Goal: Task Accomplishment & Management: Manage account settings

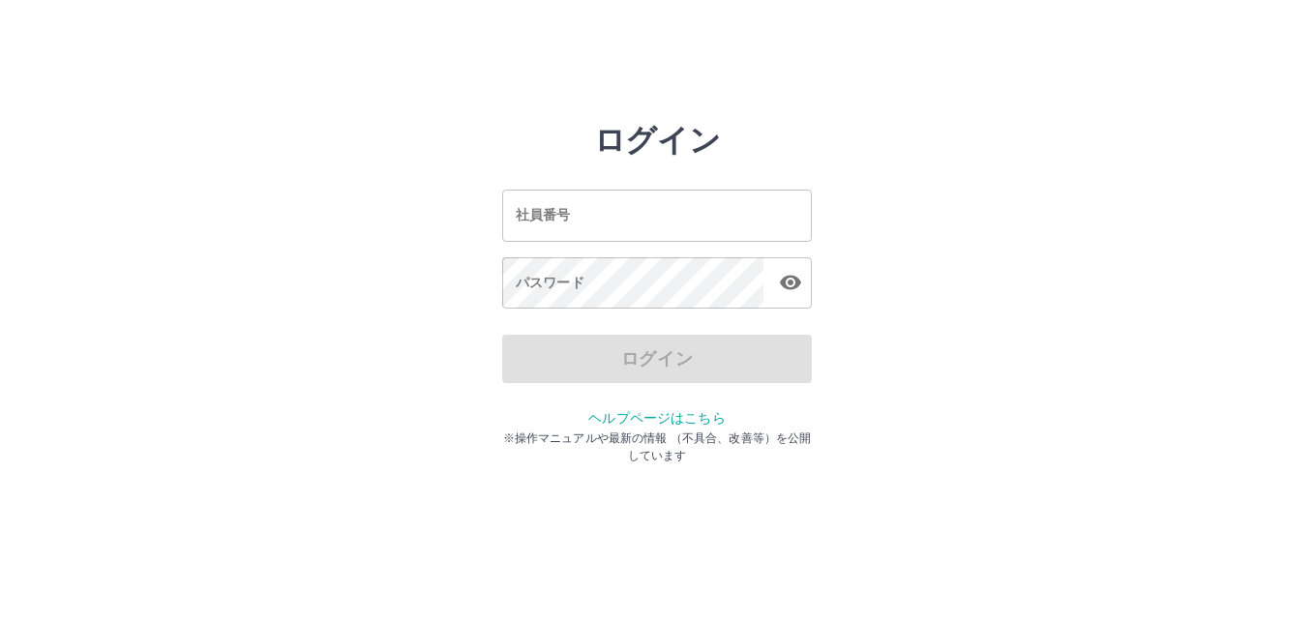
click at [558, 227] on input "社員番号" at bounding box center [657, 215] width 310 height 51
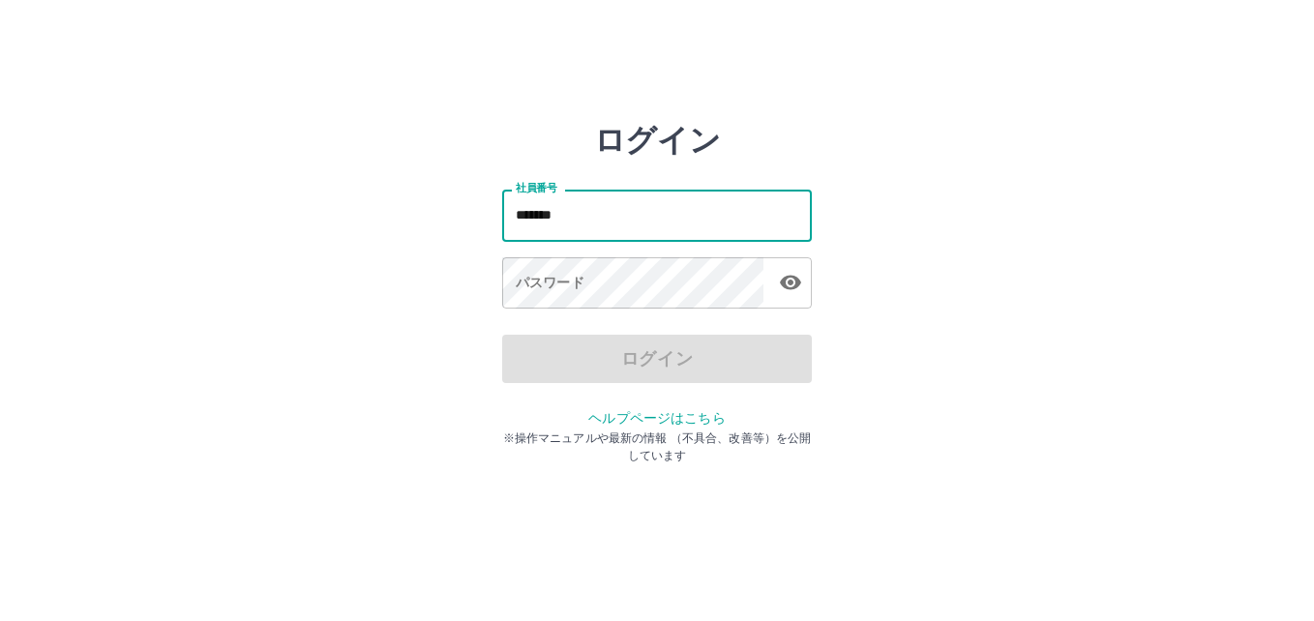
type input "*******"
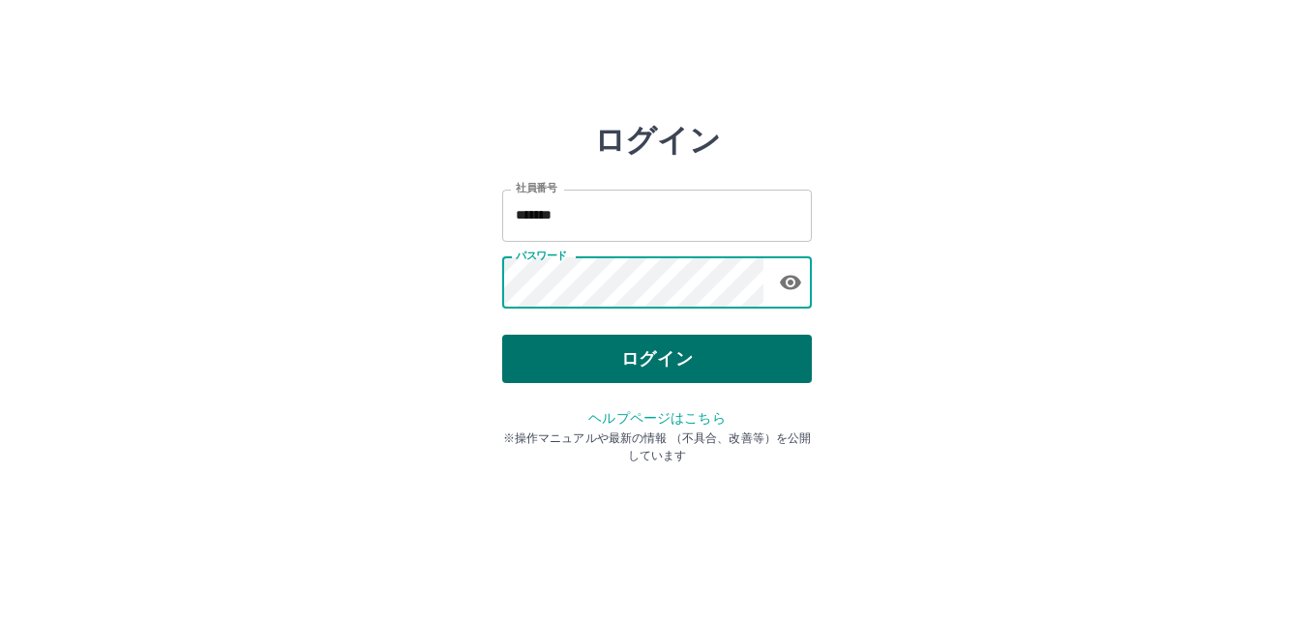
click at [667, 356] on button "ログイン" at bounding box center [657, 359] width 310 height 48
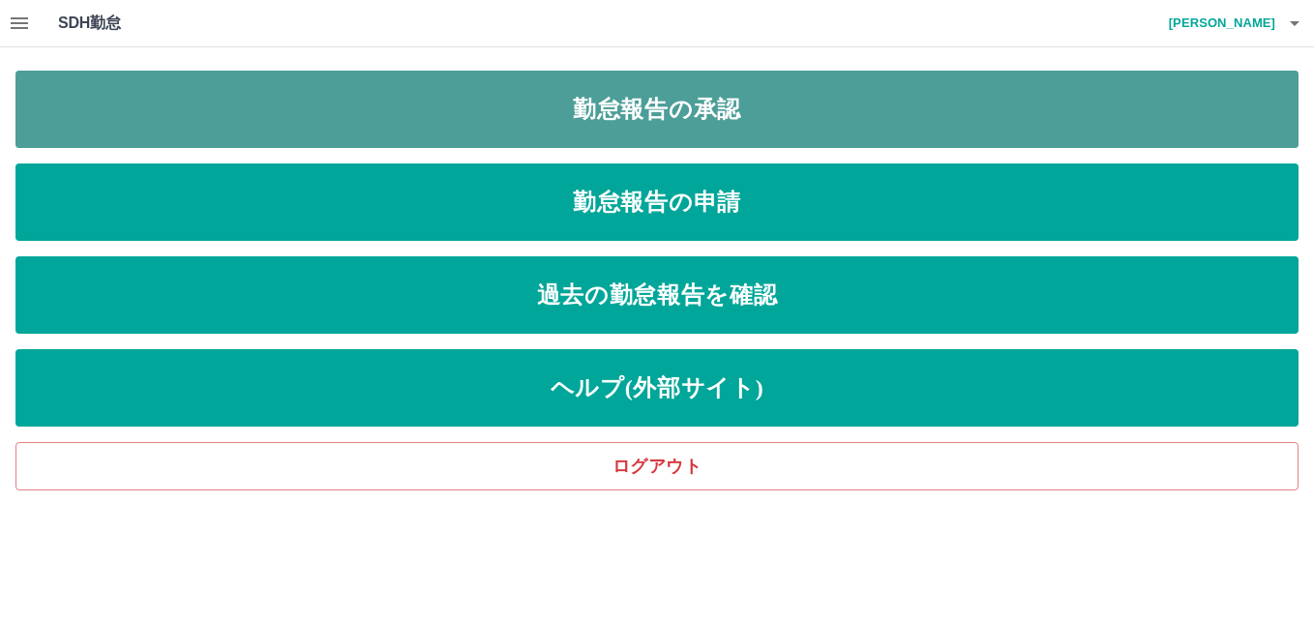
click at [729, 105] on link "勤怠報告の承認" at bounding box center [656, 109] width 1283 height 77
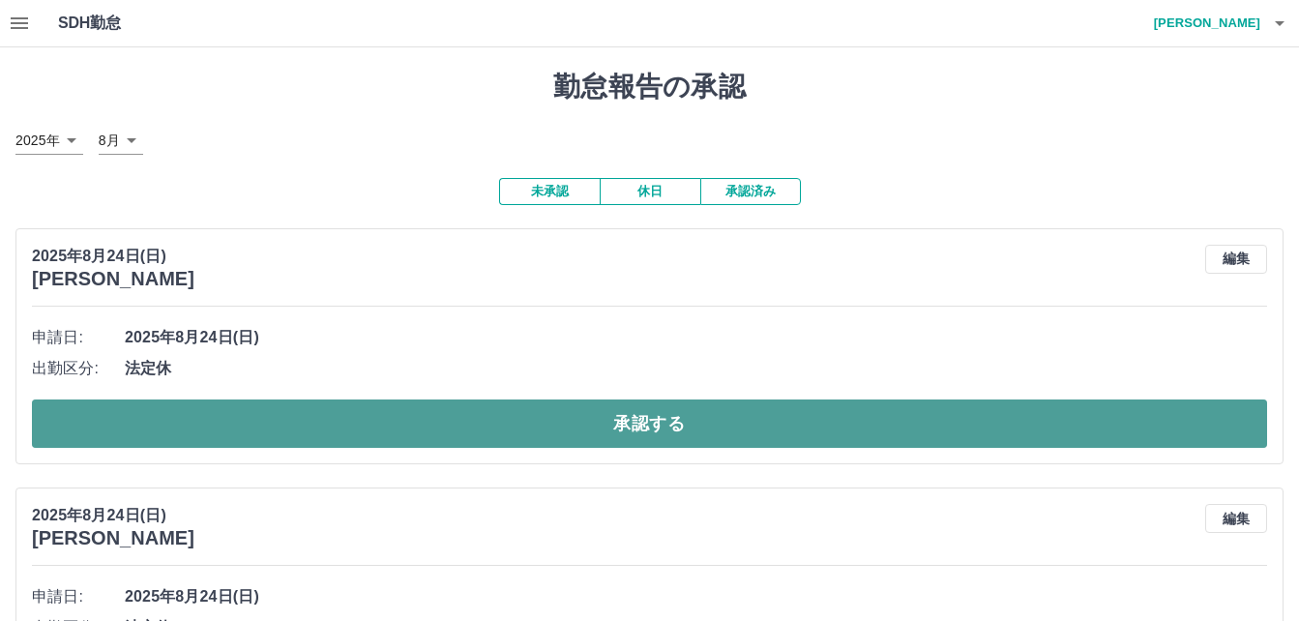
click at [638, 420] on button "承認する" at bounding box center [649, 424] width 1235 height 48
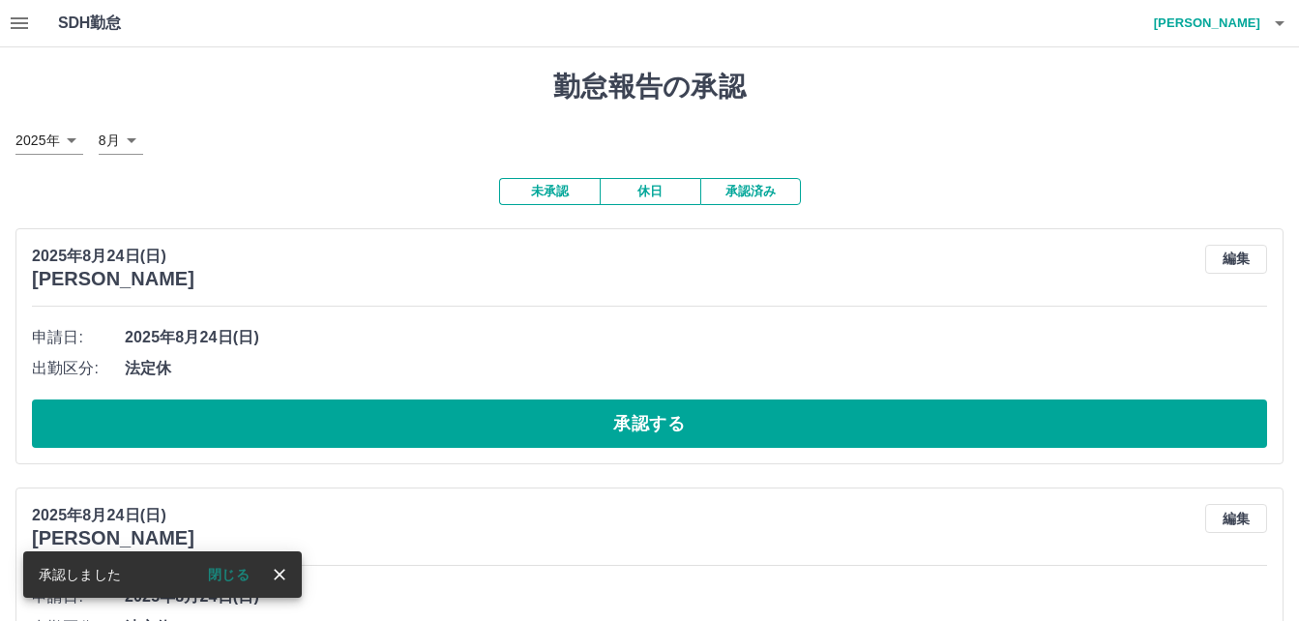
click at [638, 420] on button "承認する" at bounding box center [649, 424] width 1235 height 48
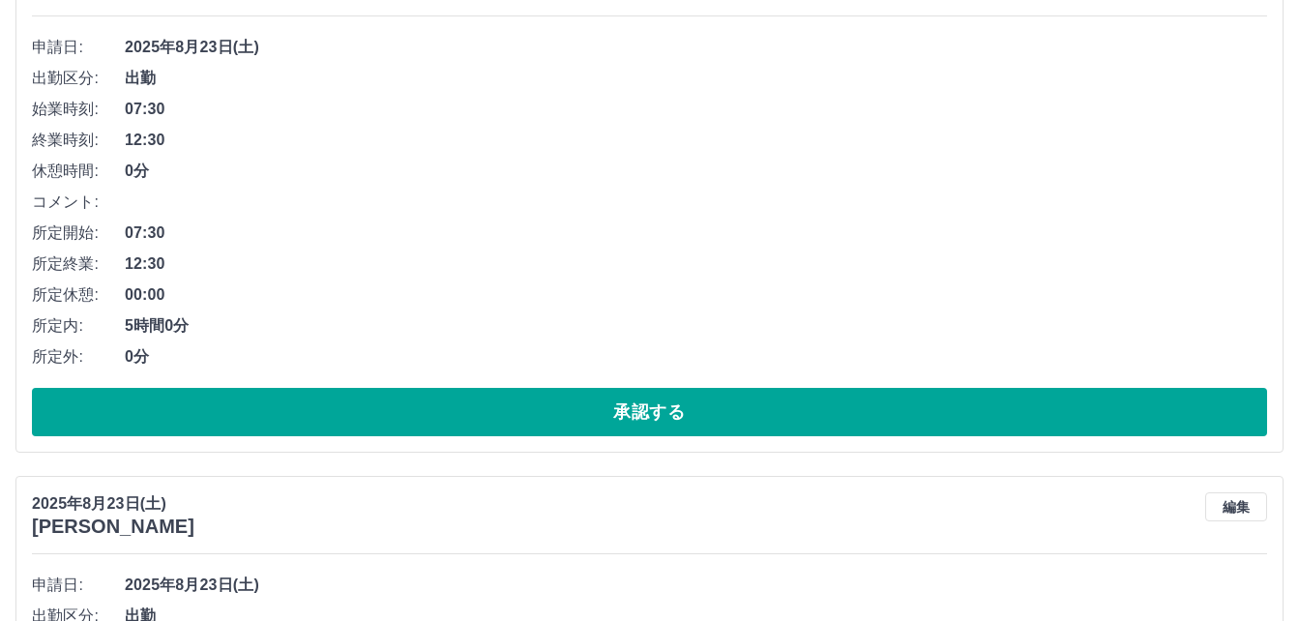
scroll to position [193, 0]
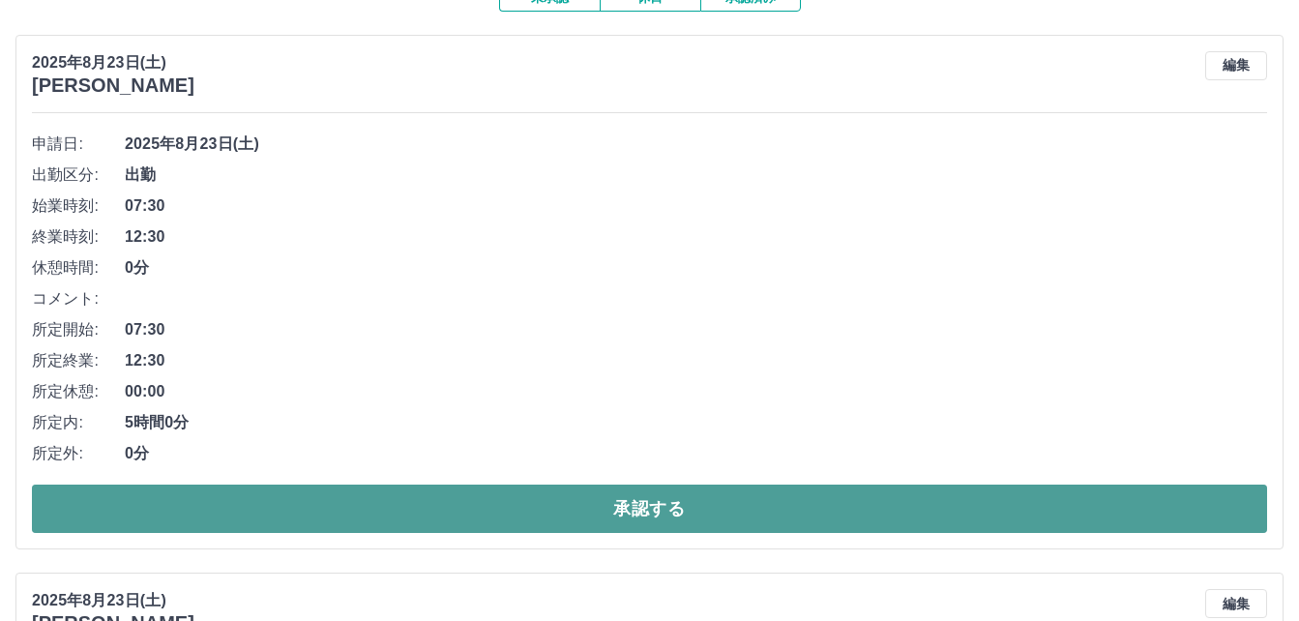
click at [639, 509] on button "承認する" at bounding box center [649, 509] width 1235 height 48
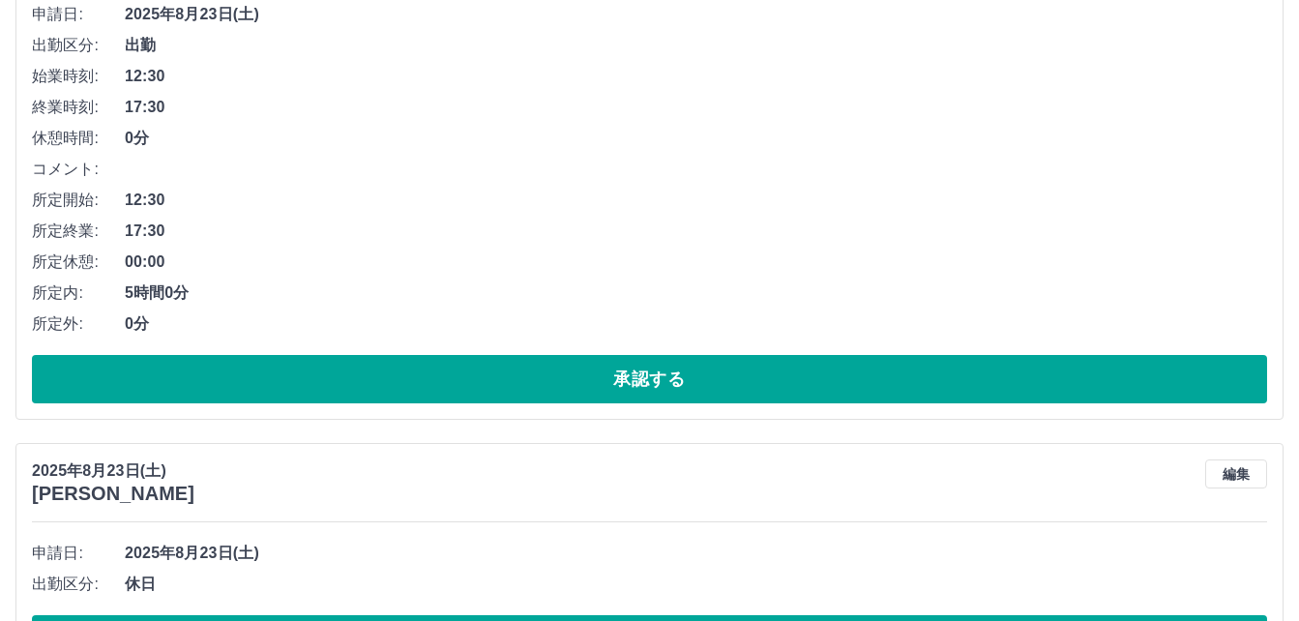
scroll to position [967, 0]
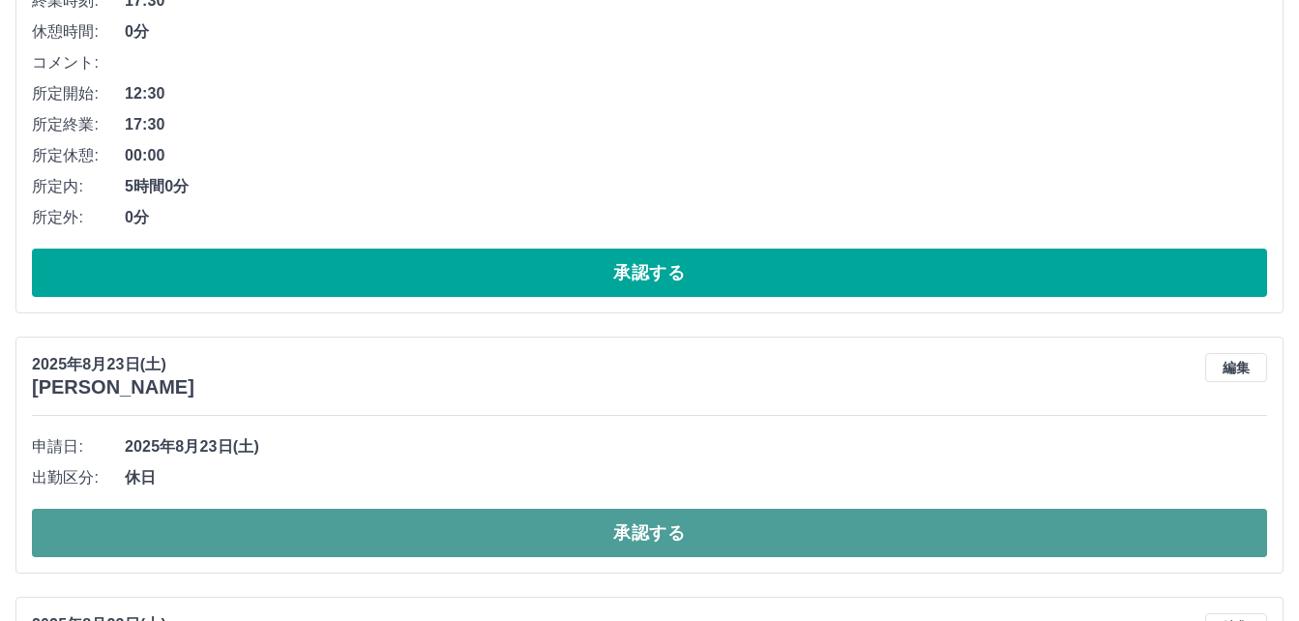
click at [570, 529] on button "承認する" at bounding box center [649, 533] width 1235 height 48
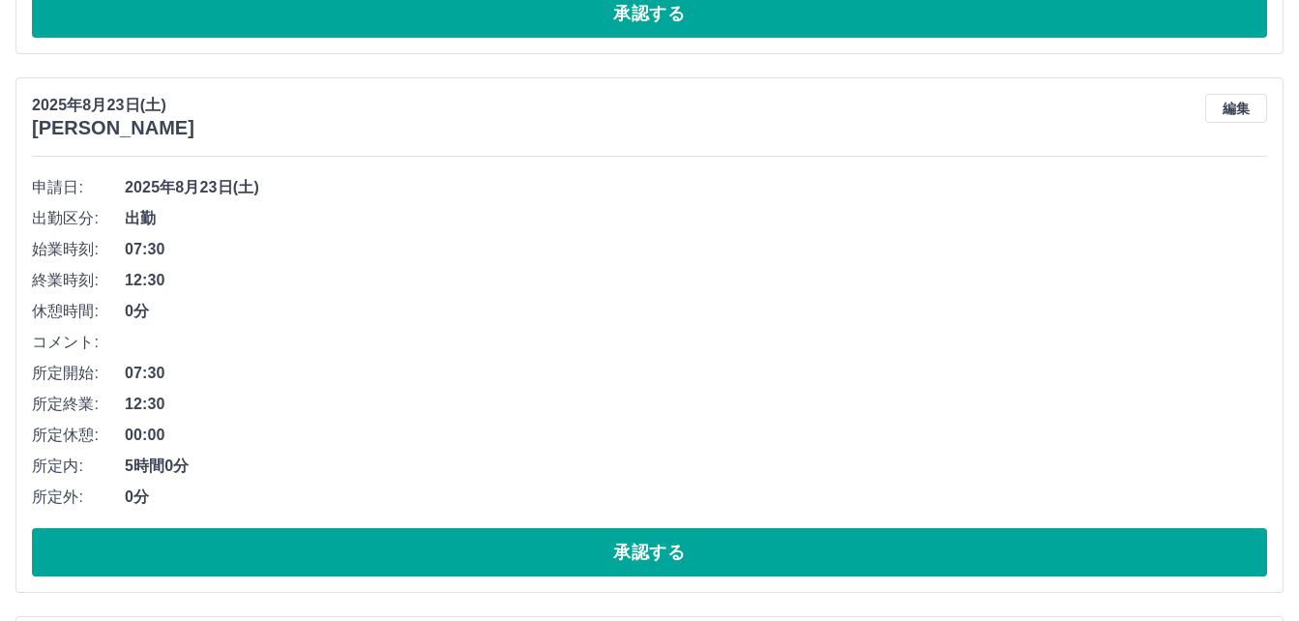
scroll to position [1354, 0]
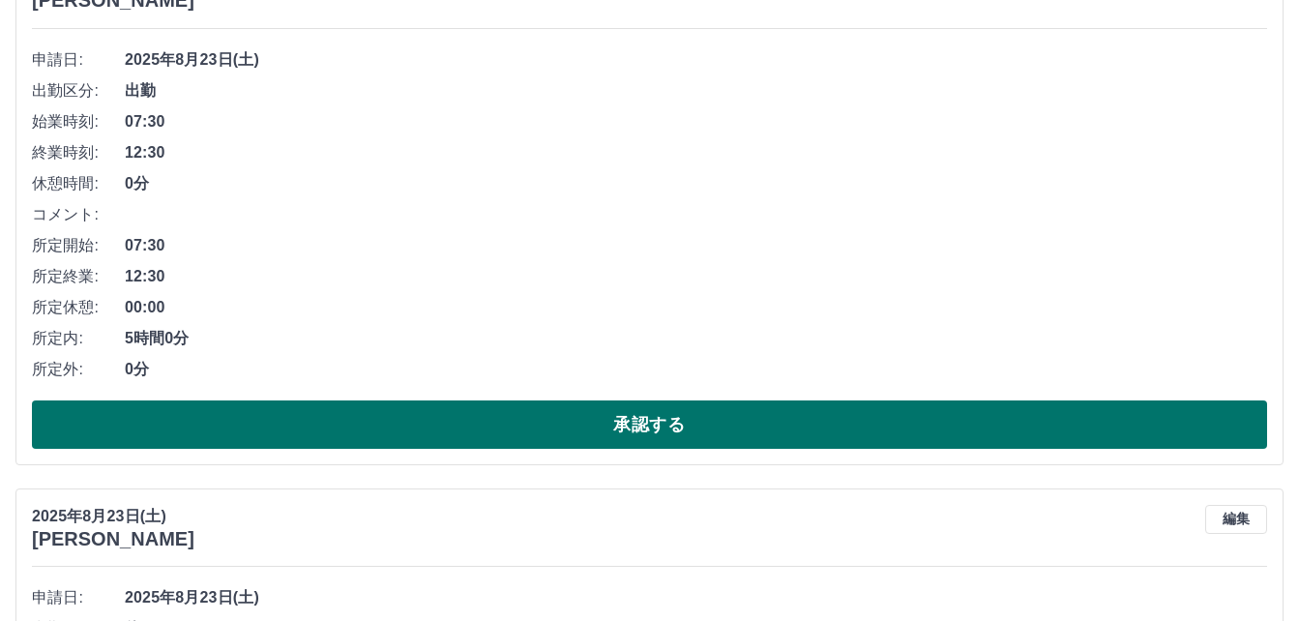
click at [660, 435] on button "承認する" at bounding box center [649, 425] width 1235 height 48
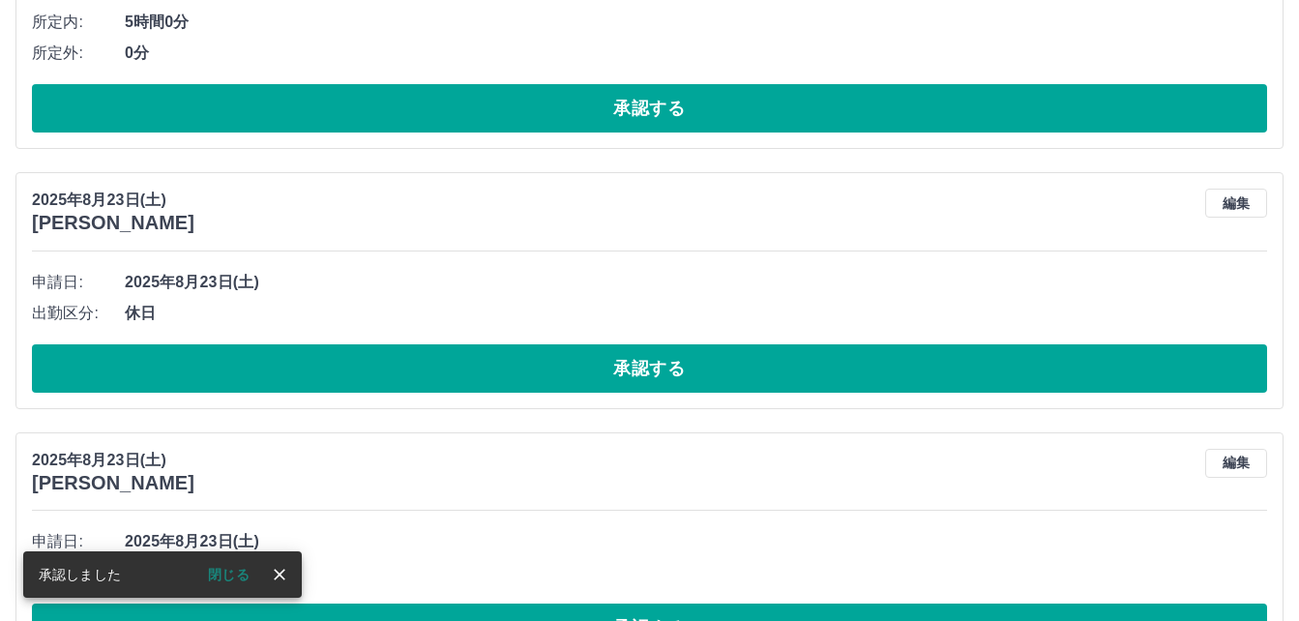
scroll to position [1203, 0]
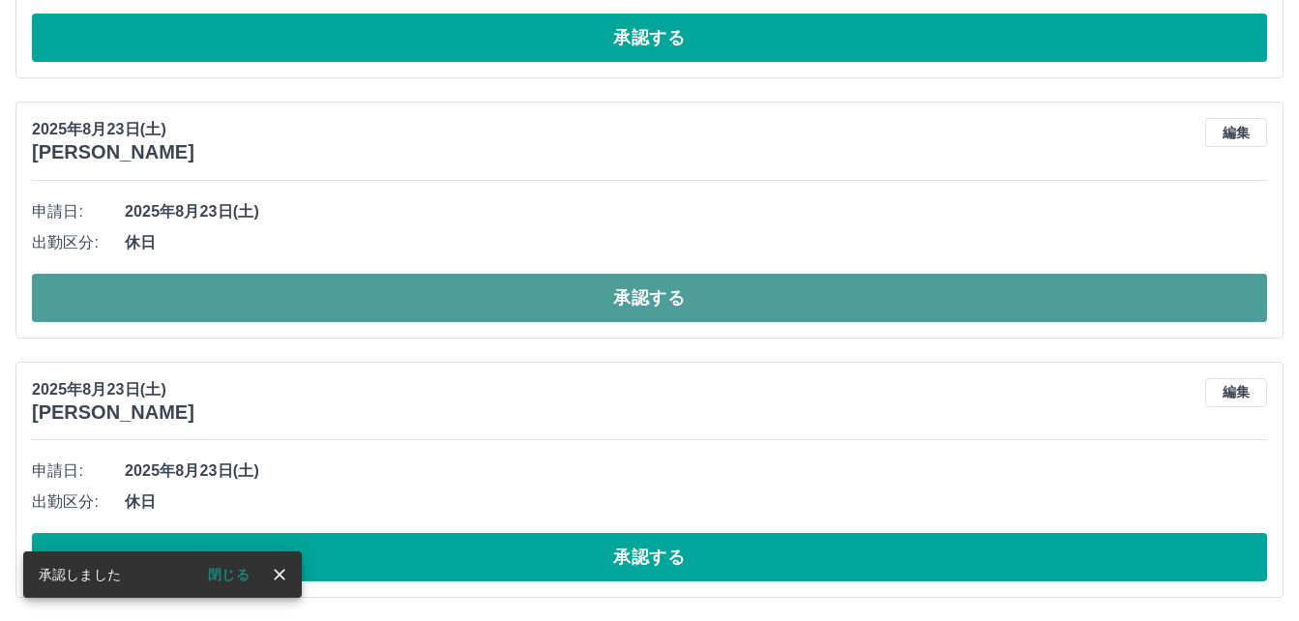
click at [669, 301] on button "承認する" at bounding box center [649, 298] width 1235 height 48
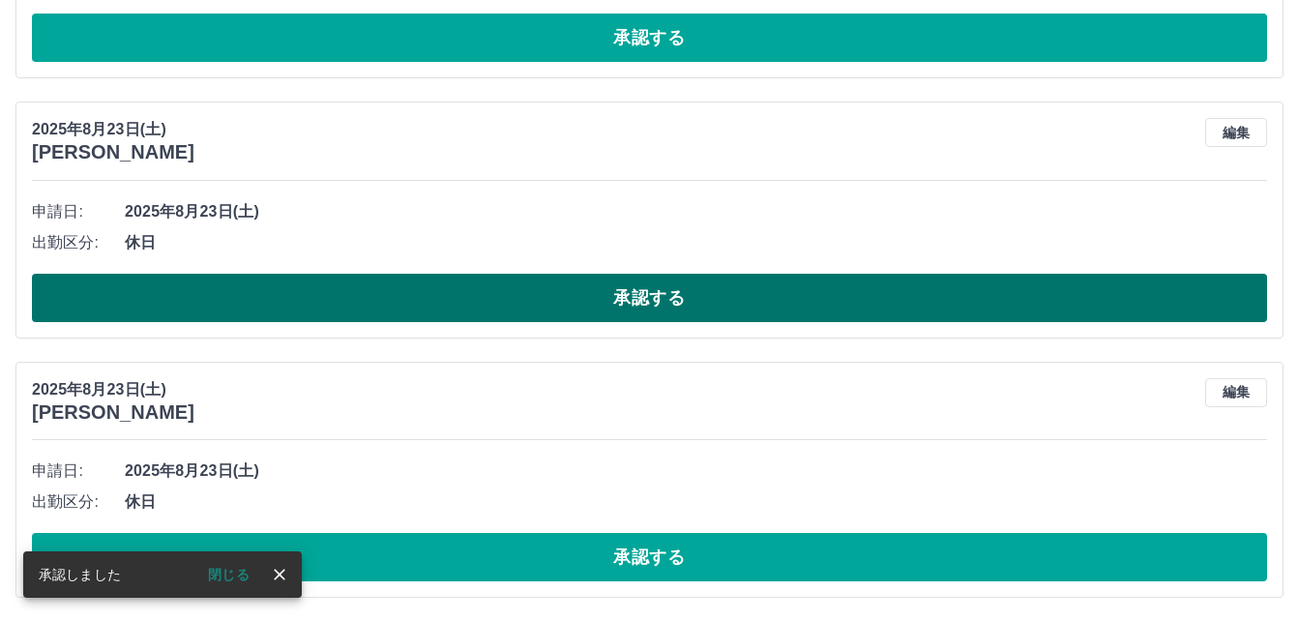
click at [623, 294] on button "承認する" at bounding box center [649, 298] width 1235 height 48
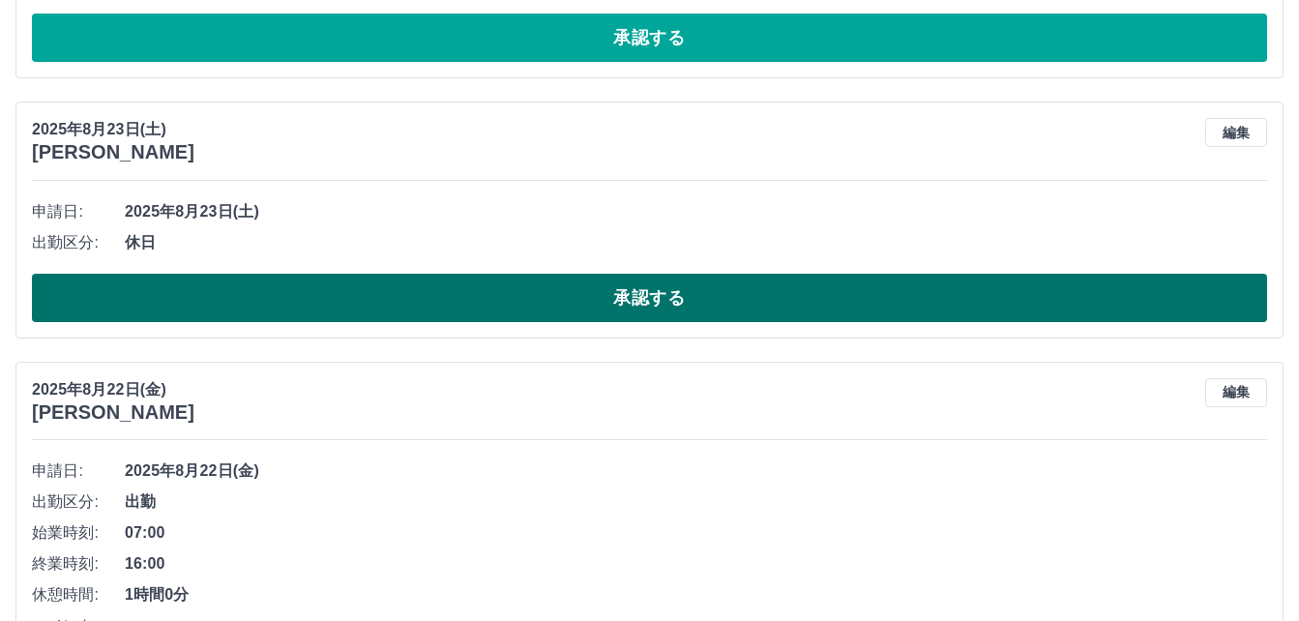
click at [618, 298] on button "承認する" at bounding box center [649, 298] width 1235 height 48
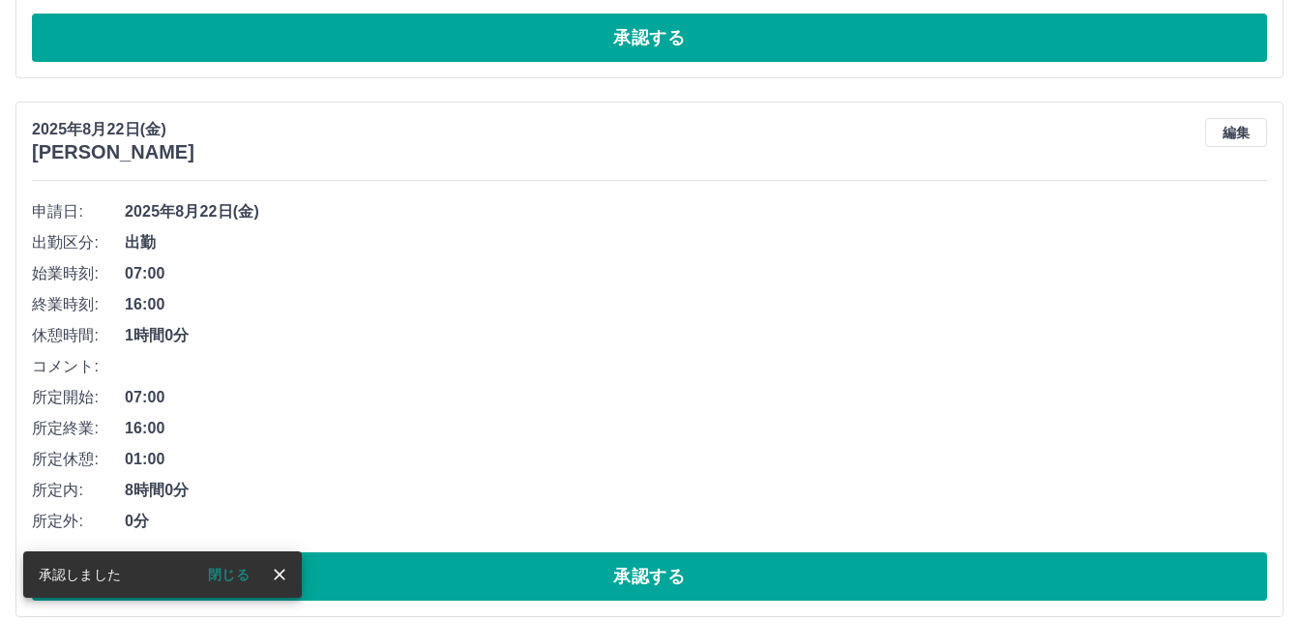
scroll to position [1299, 0]
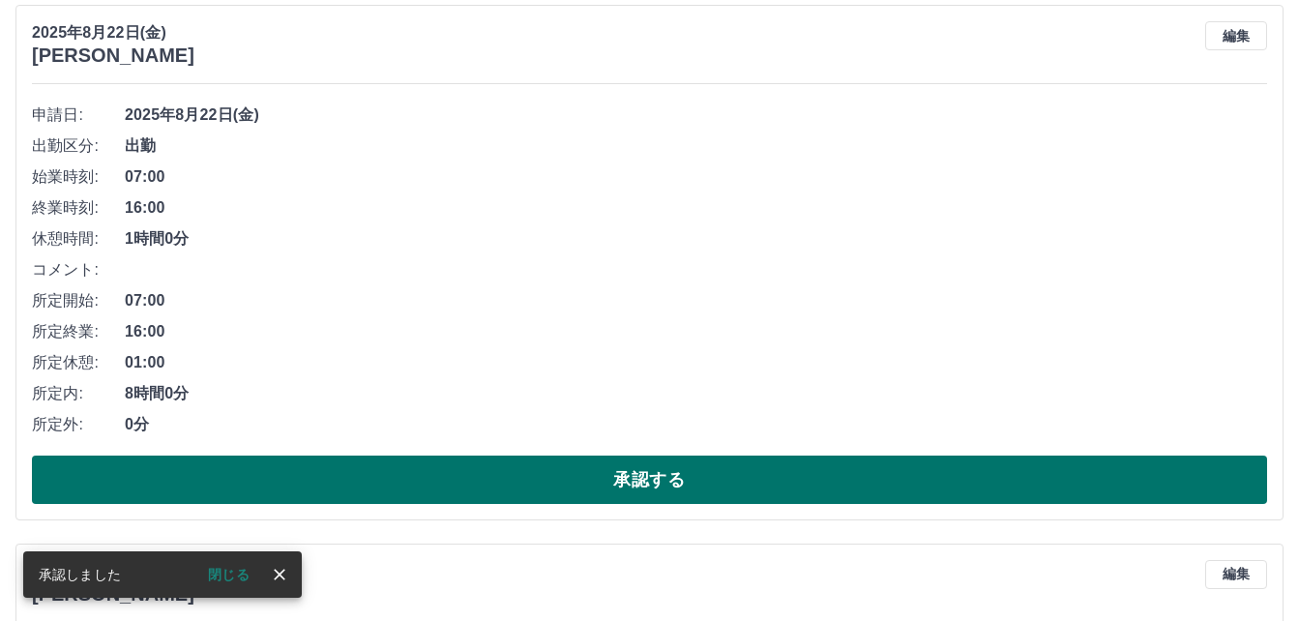
click at [648, 485] on button "承認する" at bounding box center [649, 480] width 1235 height 48
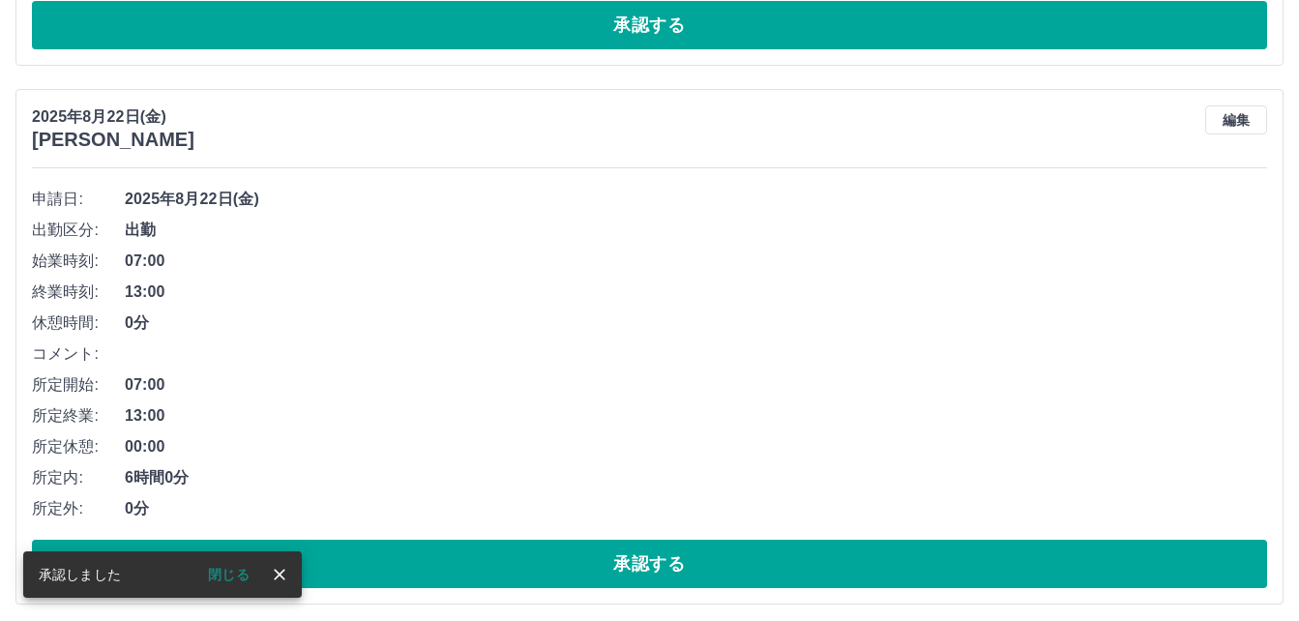
scroll to position [1244, 0]
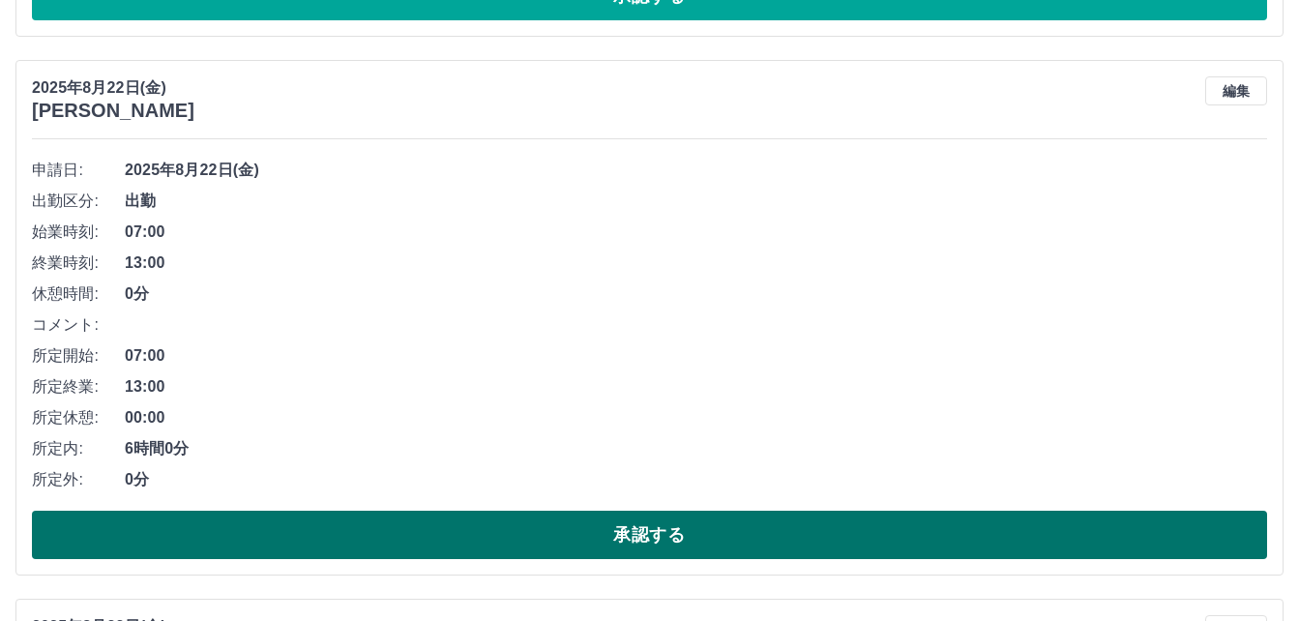
click at [636, 542] on button "承認する" at bounding box center [649, 535] width 1235 height 48
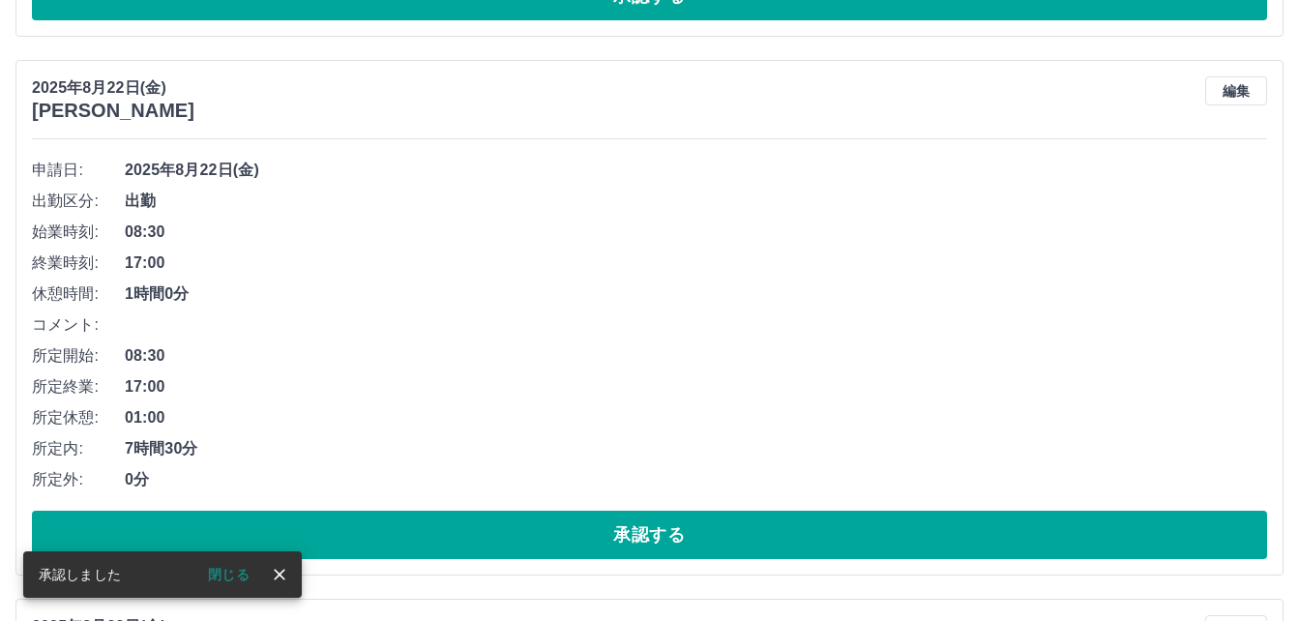
click at [636, 542] on button "承認する" at bounding box center [649, 535] width 1235 height 48
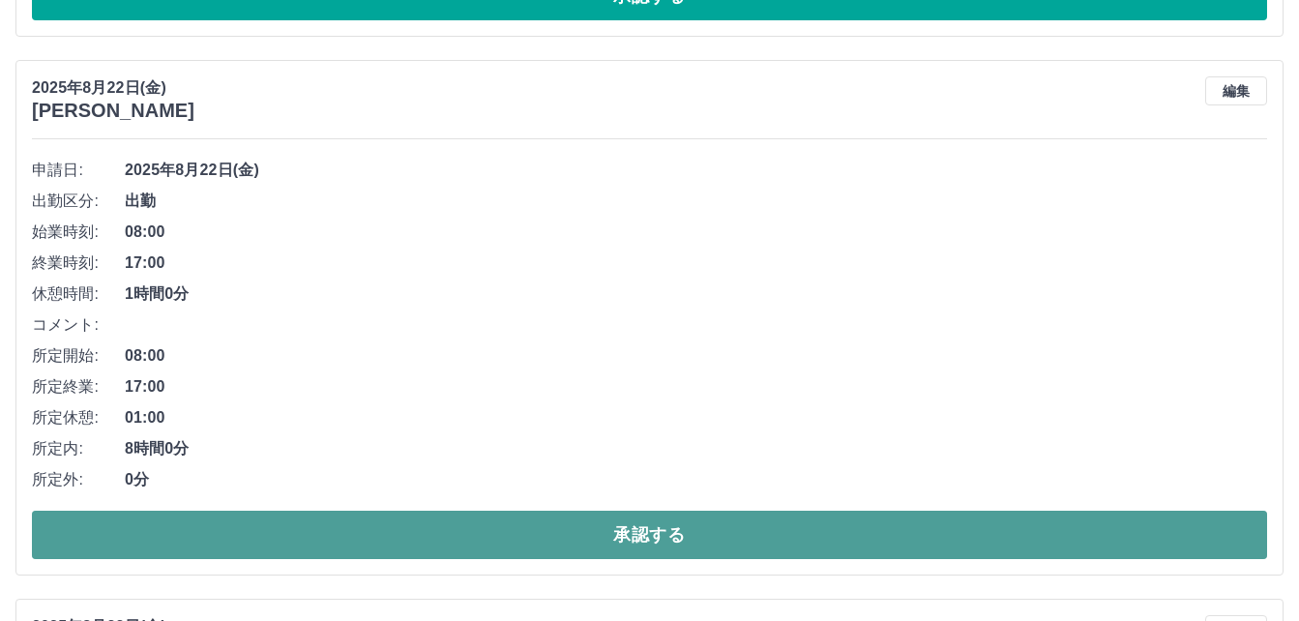
click at [648, 543] on button "承認する" at bounding box center [649, 535] width 1235 height 48
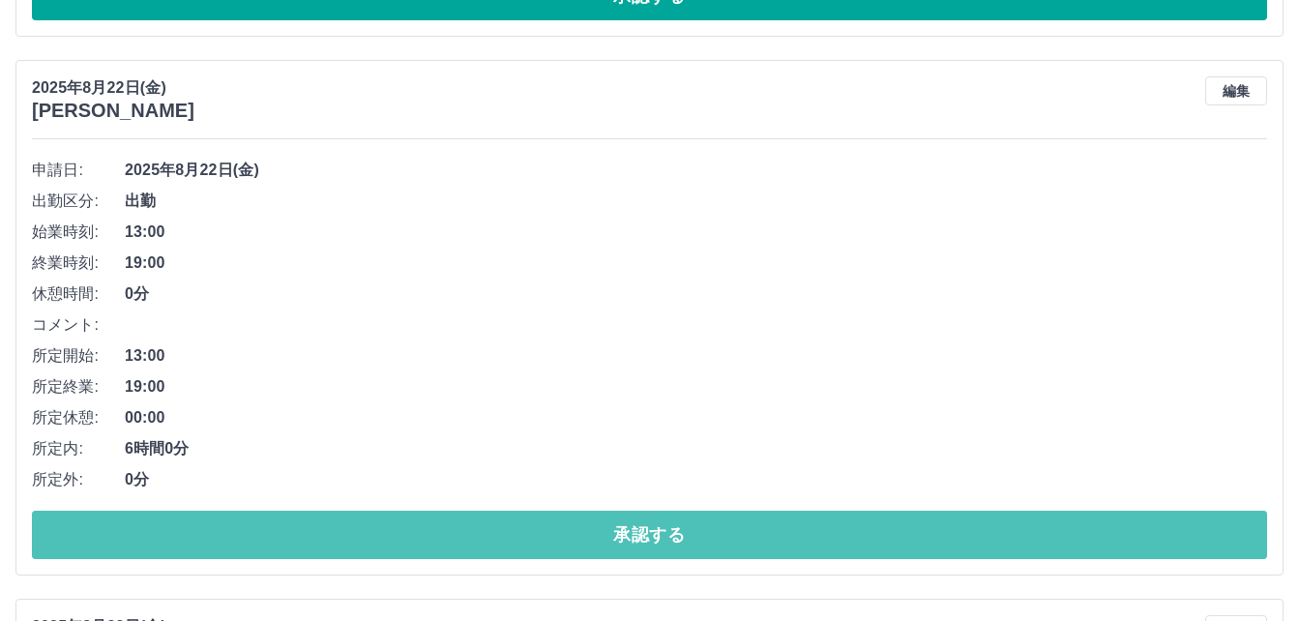
click at [648, 543] on button "承認する" at bounding box center [649, 535] width 1235 height 48
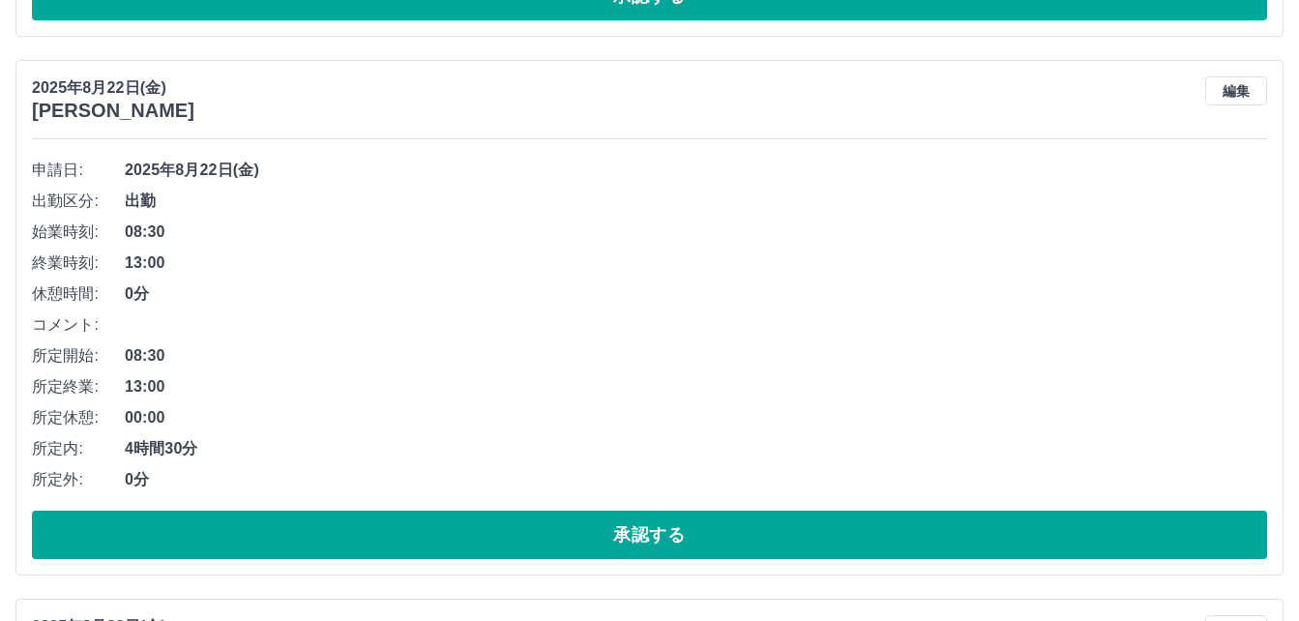
click at [648, 543] on button "承認する" at bounding box center [649, 535] width 1235 height 48
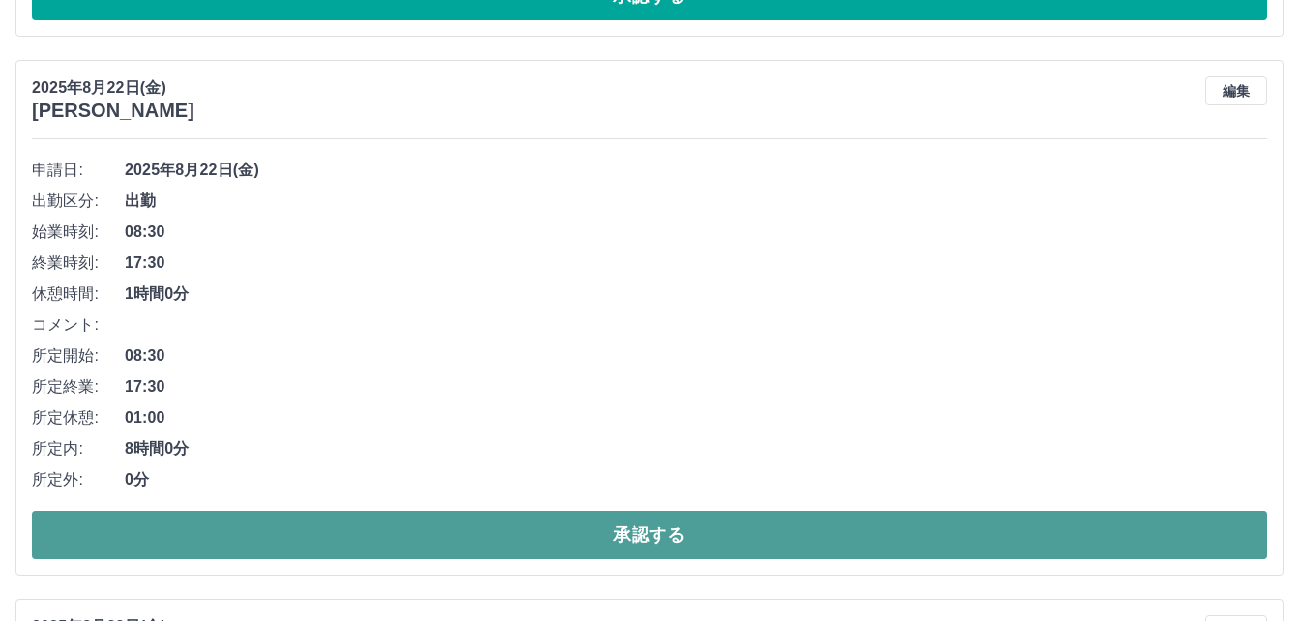
click at [650, 543] on button "承認する" at bounding box center [649, 535] width 1235 height 48
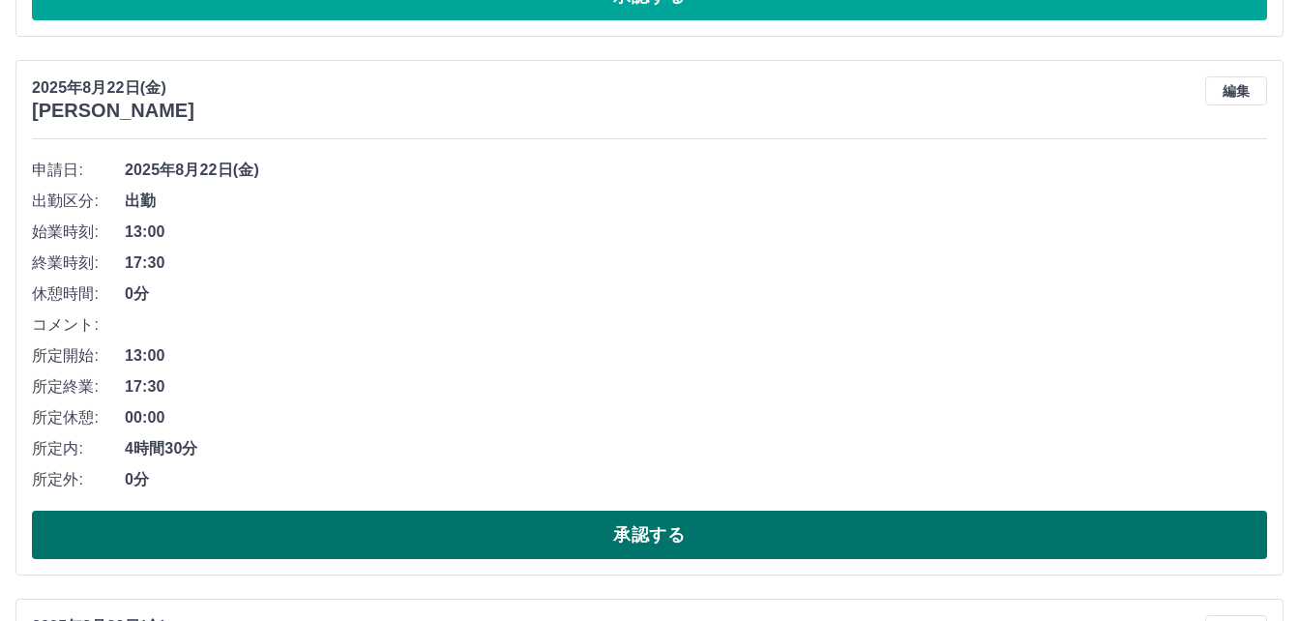
click at [649, 548] on button "承認する" at bounding box center [649, 535] width 1235 height 48
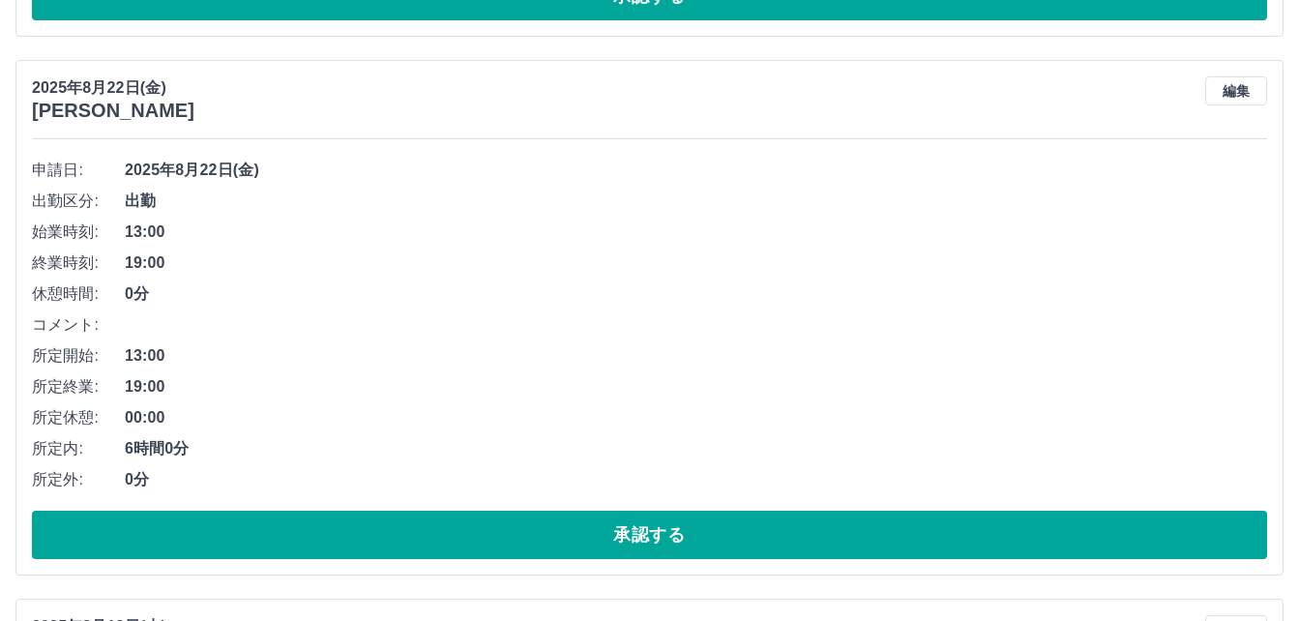
click at [649, 548] on button "承認する" at bounding box center [649, 535] width 1235 height 48
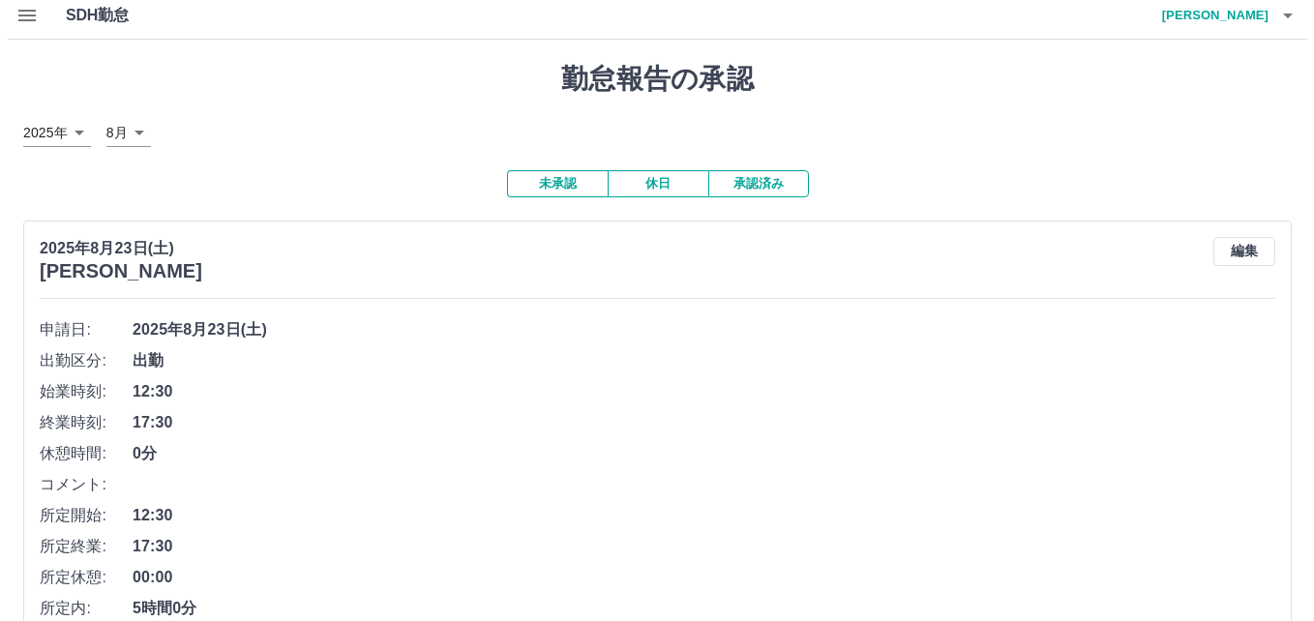
scroll to position [0, 0]
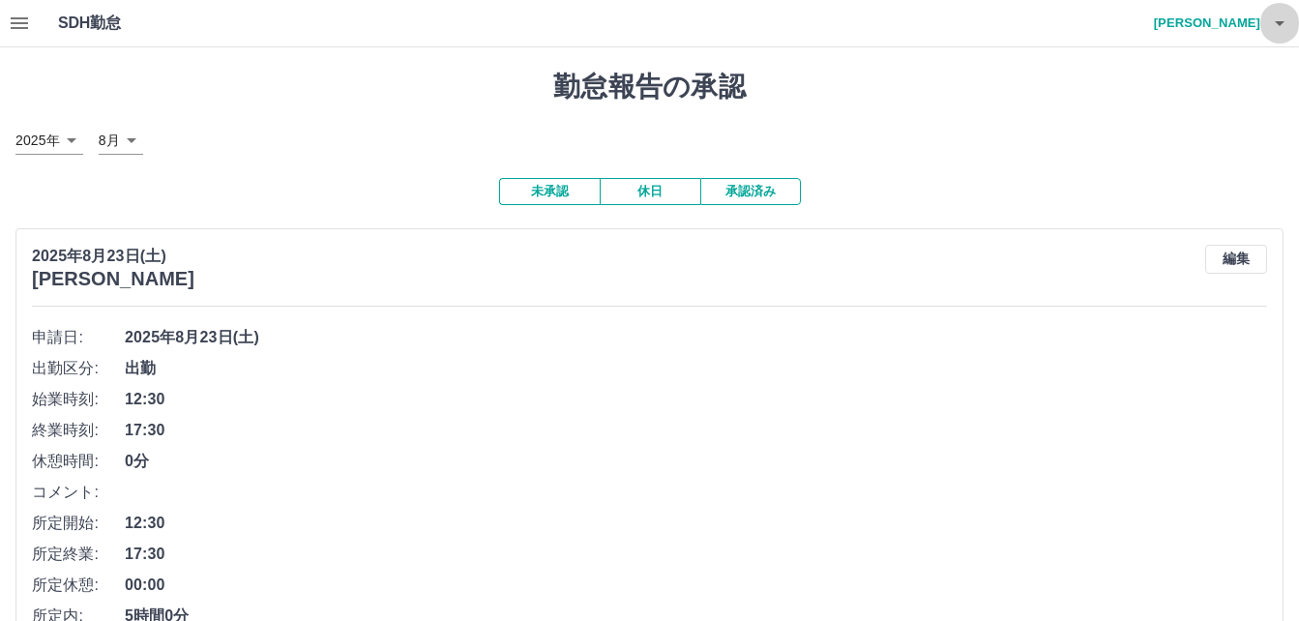
click at [1278, 19] on icon "button" at bounding box center [1279, 23] width 23 height 23
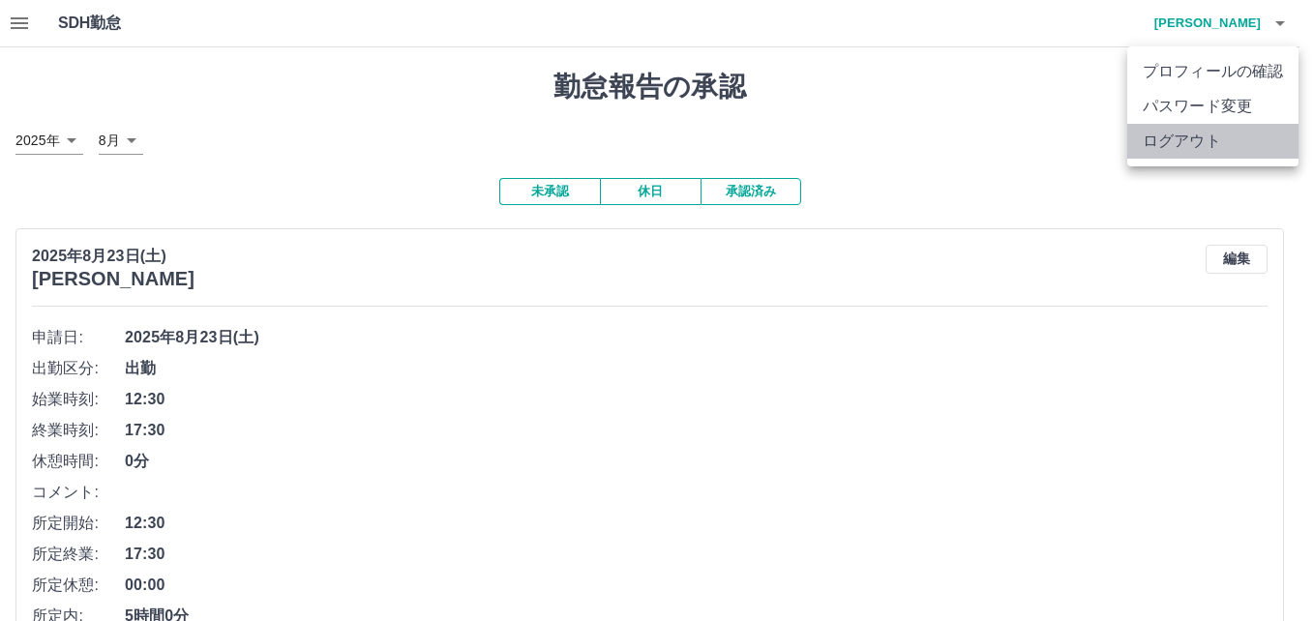
click at [1185, 145] on li "ログアウト" at bounding box center [1212, 141] width 171 height 35
